Goal: Information Seeking & Learning: Learn about a topic

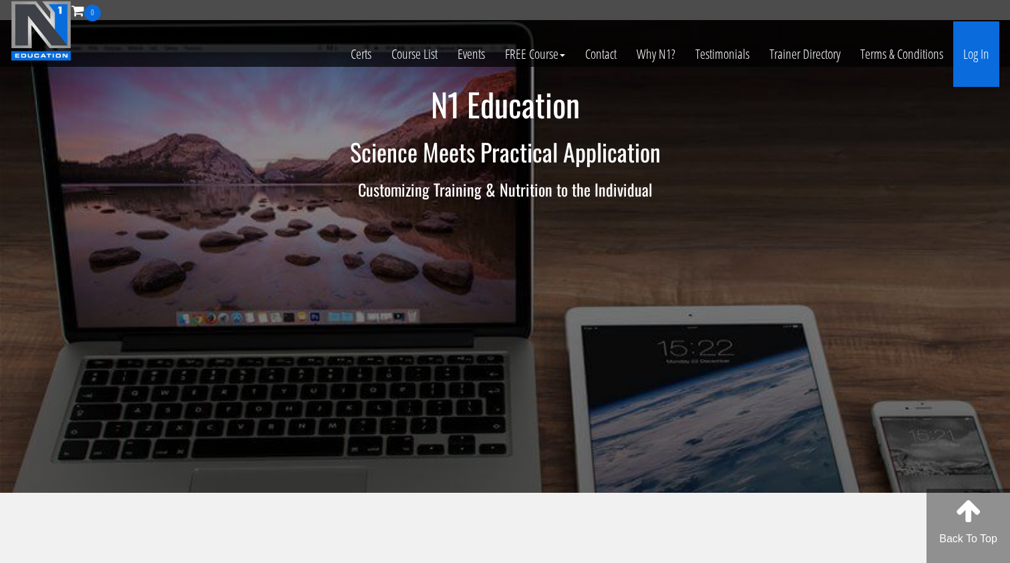
click at [978, 55] on link "Log In" at bounding box center [976, 53] width 46 height 65
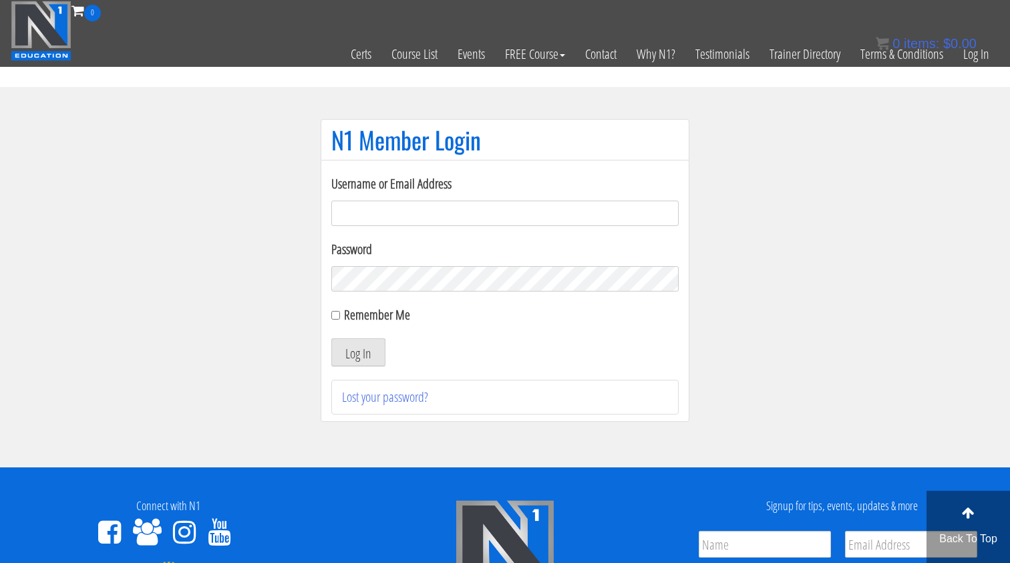
type input "[EMAIL_ADDRESS][DOMAIN_NAME]"
click at [358, 352] on button "Log In" at bounding box center [358, 352] width 54 height 28
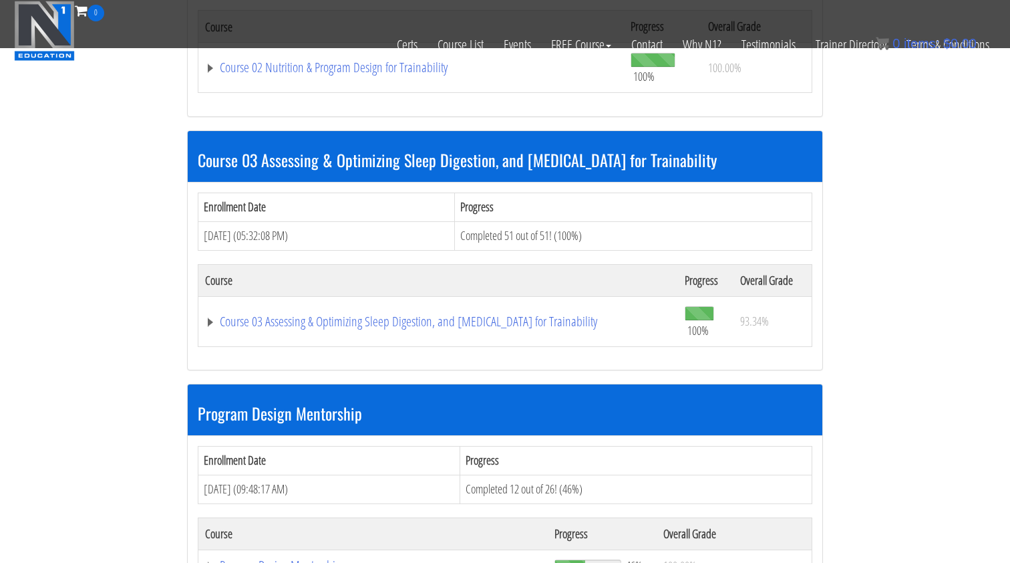
scroll to position [1207, 0]
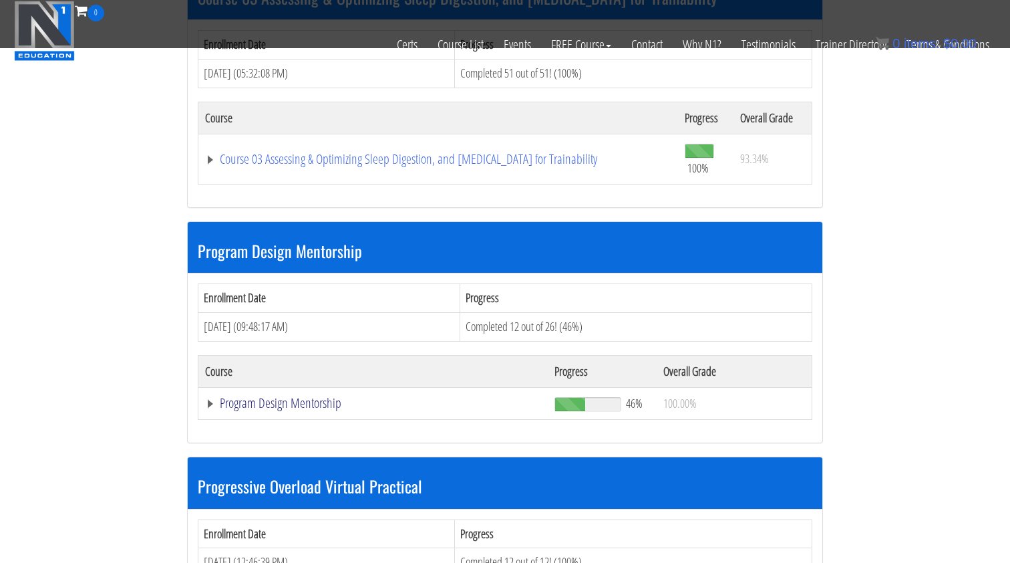
click at [245, 396] on link "Program Design Mentorship" at bounding box center [373, 402] width 336 height 13
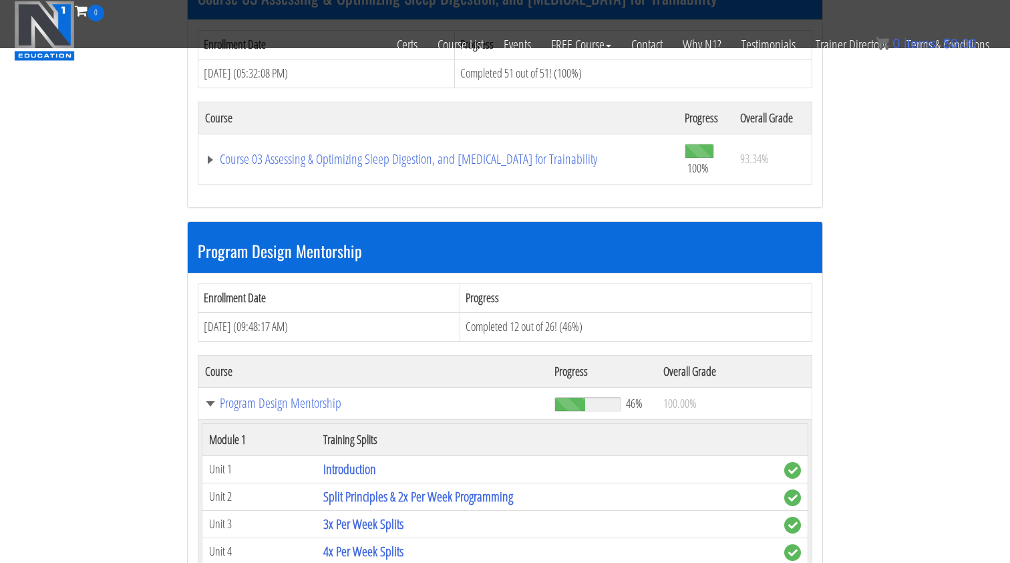
scroll to position [1831, 0]
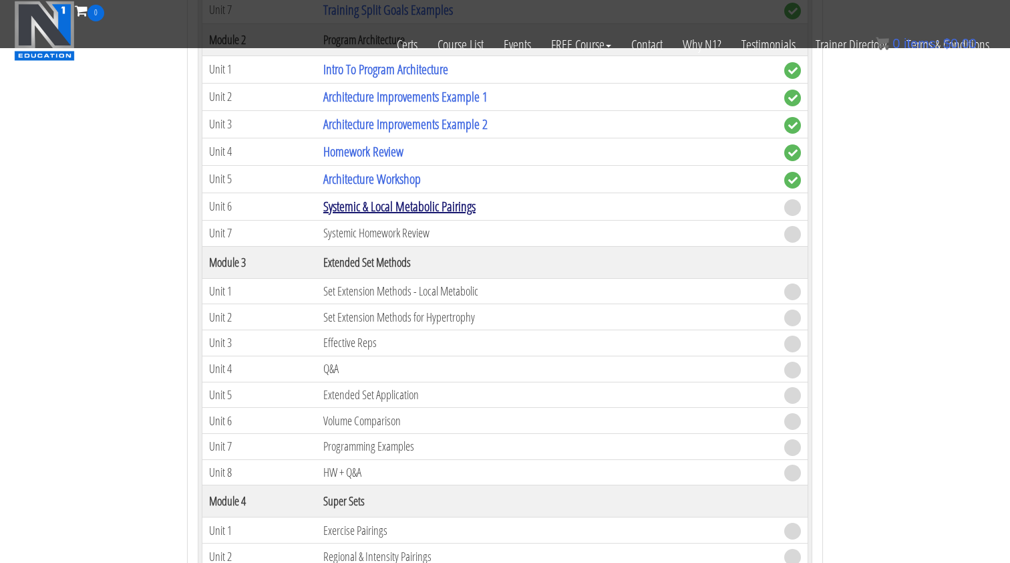
click at [408, 197] on link "Systemic & Local Metabolic Pairings" at bounding box center [399, 206] width 152 height 18
